Goal: Check status: Check status

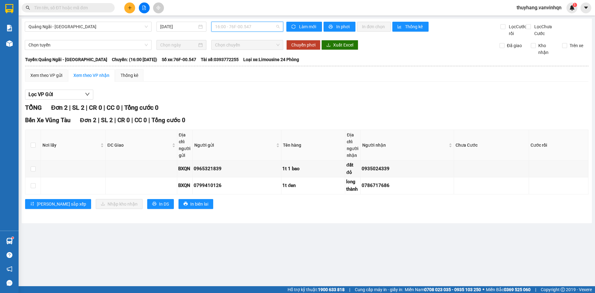
click at [269, 27] on span "16:00 - 76F-00.547" at bounding box center [247, 26] width 64 height 9
click at [368, 110] on div "TỔNG Đơn 2 | SL 2 | CR 0 | CC 0 | Tổng cước 0" at bounding box center [306, 108] width 563 height 10
click at [256, 29] on span "16:00 - 76F-00.547" at bounding box center [247, 26] width 64 height 9
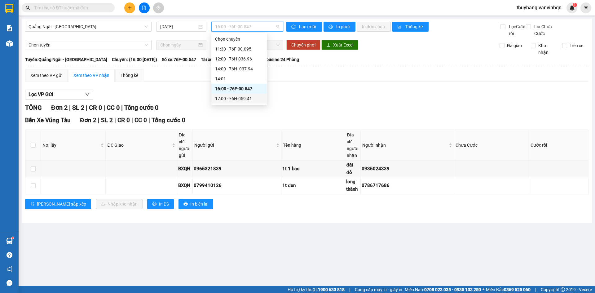
click at [252, 98] on div "17:00 - 76H-059.41" at bounding box center [239, 98] width 48 height 7
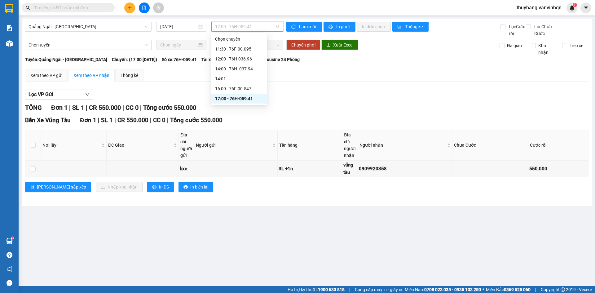
click at [241, 30] on span "17:00 - 76H-059.41" at bounding box center [247, 26] width 64 height 9
click at [256, 86] on div "16:00 - 76F-00.547" at bounding box center [239, 88] width 48 height 7
